Goal: Find specific page/section: Find specific page/section

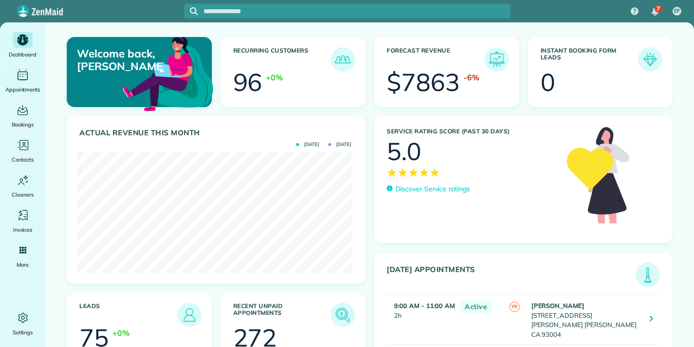
scroll to position [122, 274]
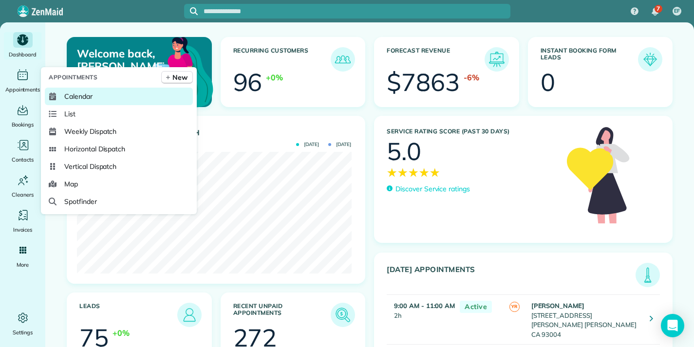
click at [90, 95] on span "Calendar" at bounding box center [78, 97] width 28 height 10
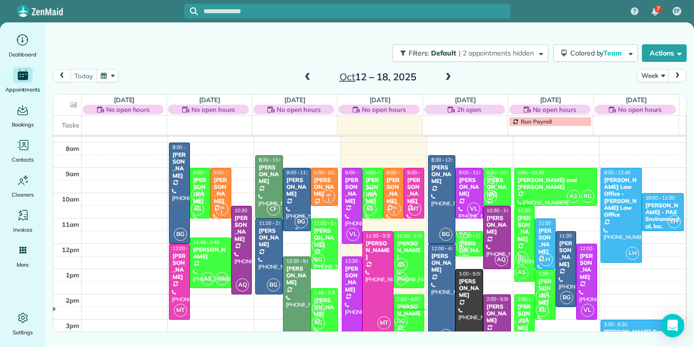
scroll to position [17, 0]
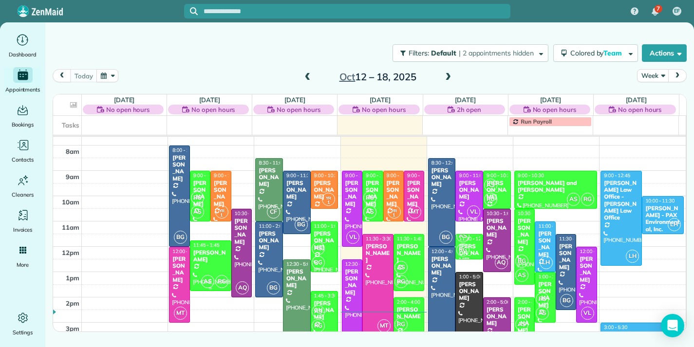
click at [211, 257] on div "[PERSON_NAME]" at bounding box center [211, 256] width 36 height 14
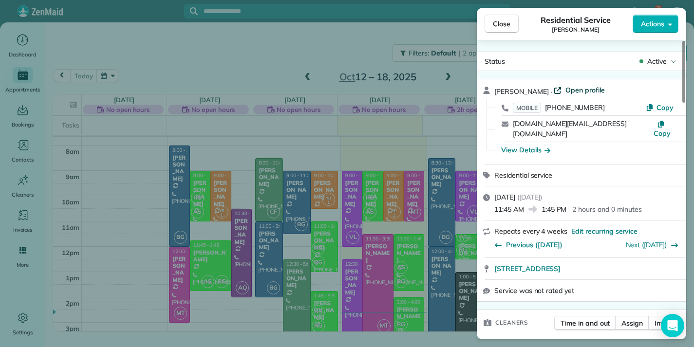
click at [567, 88] on span "Open profile" at bounding box center [584, 90] width 39 height 10
